Goal: Task Accomplishment & Management: Use online tool/utility

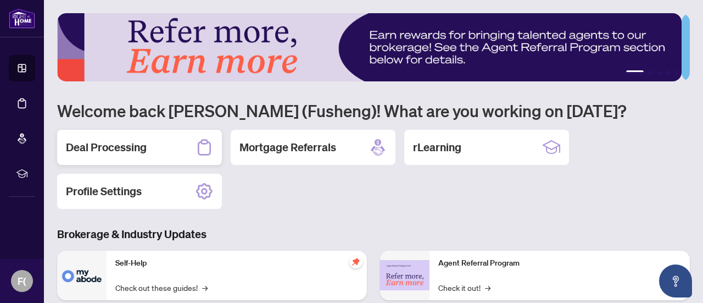
click at [121, 142] on h2 "Deal Processing" at bounding box center [106, 146] width 81 height 15
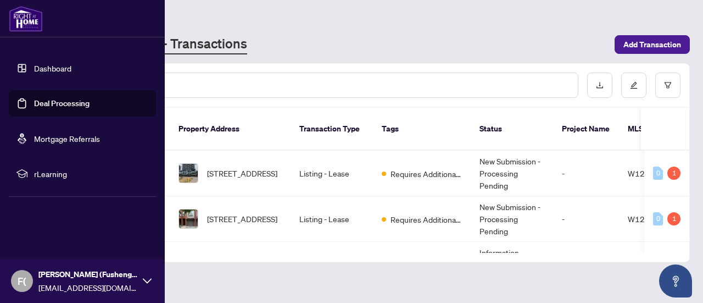
click at [42, 100] on link "Deal Processing" at bounding box center [61, 103] width 55 height 10
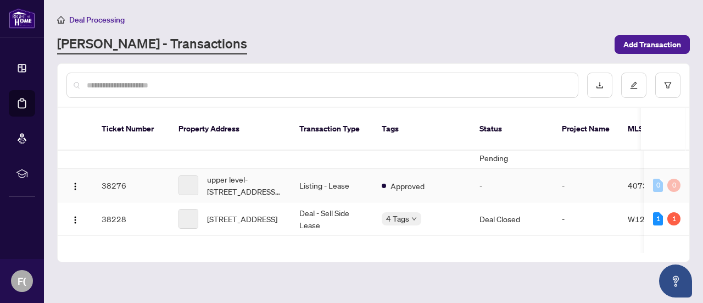
scroll to position [714, 0]
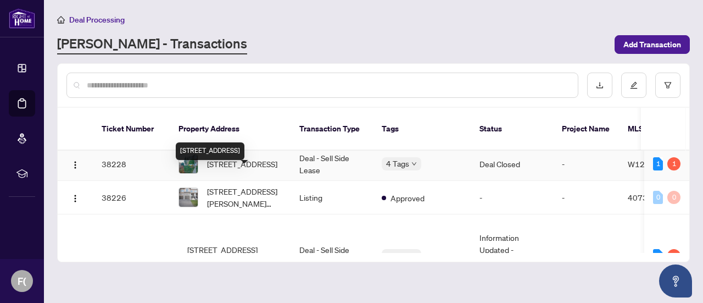
click at [244, 170] on span "[STREET_ADDRESS]" at bounding box center [242, 164] width 70 height 12
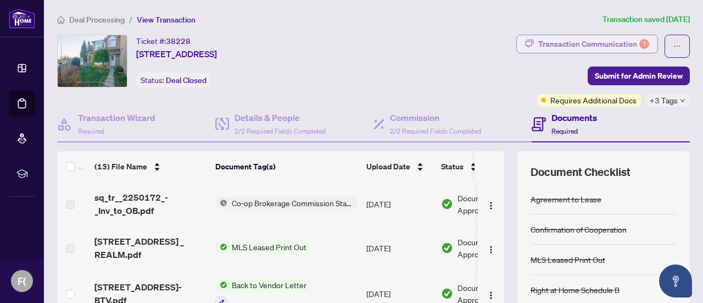
click at [630, 40] on div "Transaction Communication 1" at bounding box center [593, 44] width 111 height 18
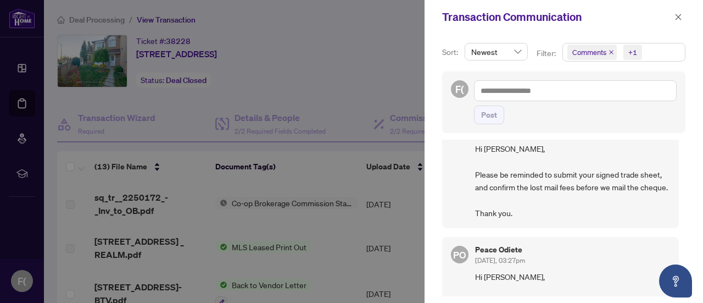
scroll to position [55, 0]
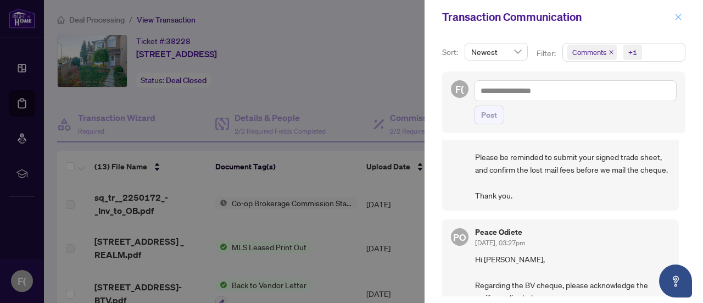
click at [680, 19] on icon "close" at bounding box center [678, 17] width 8 height 8
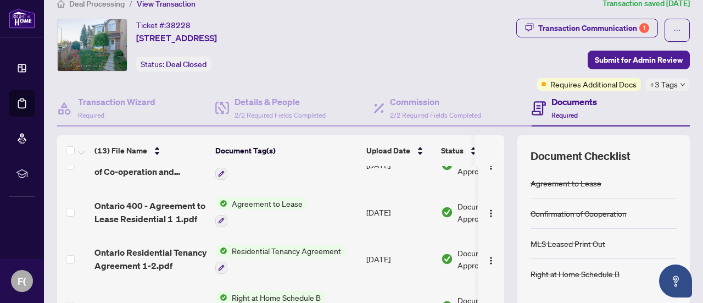
scroll to position [0, 0]
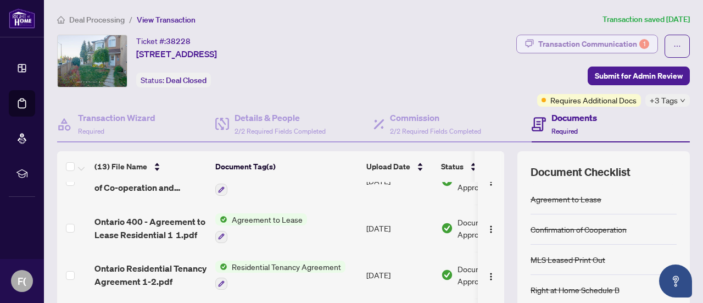
click at [623, 38] on div "Transaction Communication 1" at bounding box center [593, 44] width 111 height 18
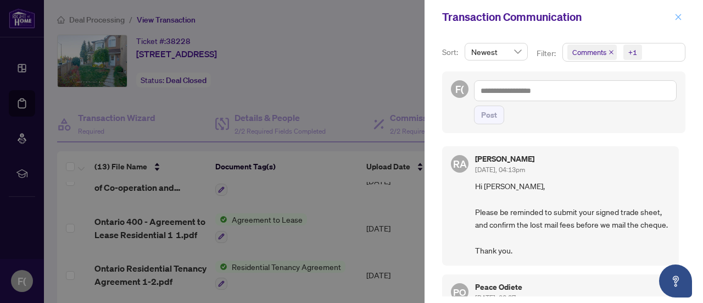
click at [674, 14] on icon "close" at bounding box center [678, 17] width 8 height 8
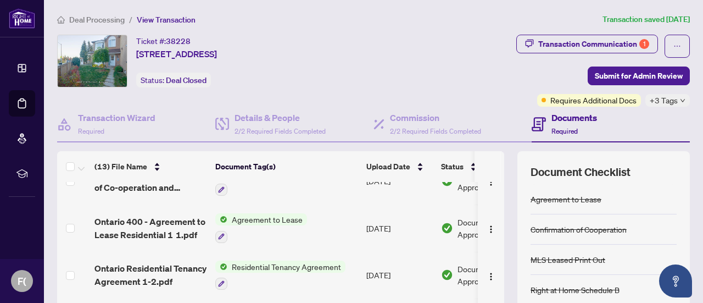
scroll to position [206, 0]
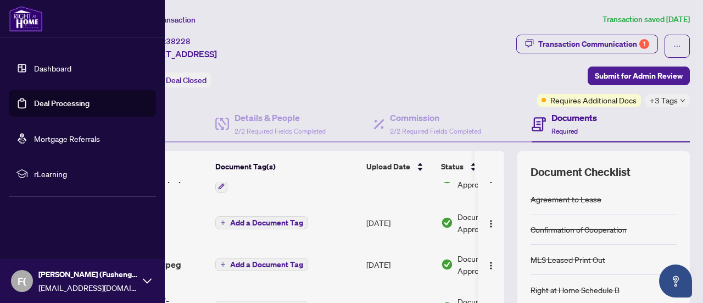
click at [63, 108] on link "Deal Processing" at bounding box center [61, 103] width 55 height 10
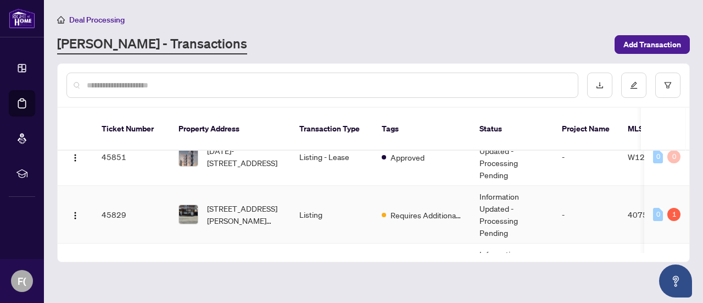
scroll to position [384, 0]
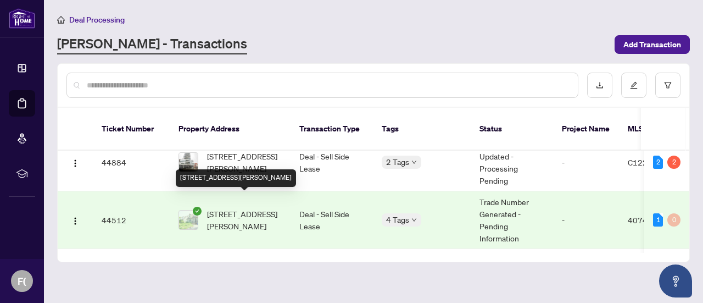
click at [250, 208] on span "[STREET_ADDRESS][PERSON_NAME]" at bounding box center [244, 220] width 75 height 24
